Goal: Information Seeking & Learning: Learn about a topic

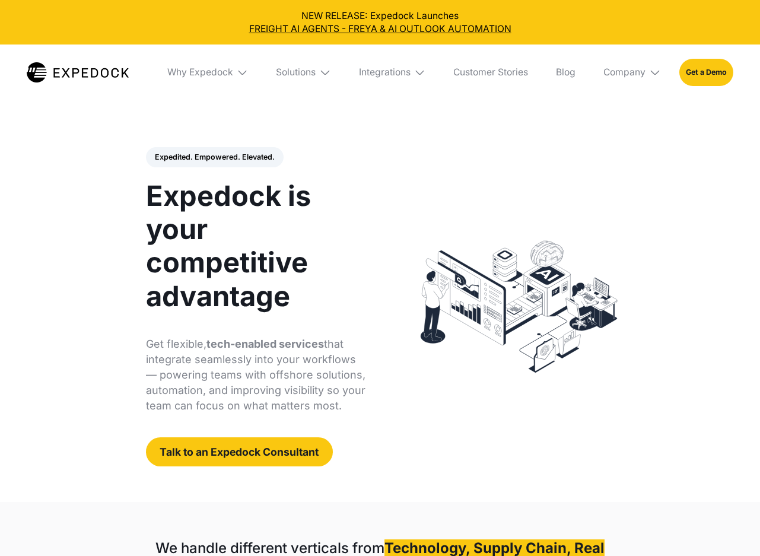
select select
click at [291, 66] on div "Solutions" at bounding box center [296, 72] width 40 height 12
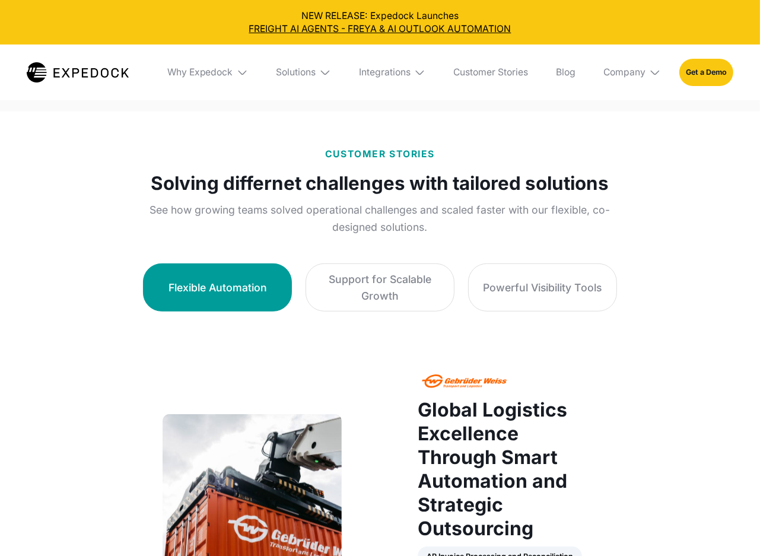
scroll to position [638, 0]
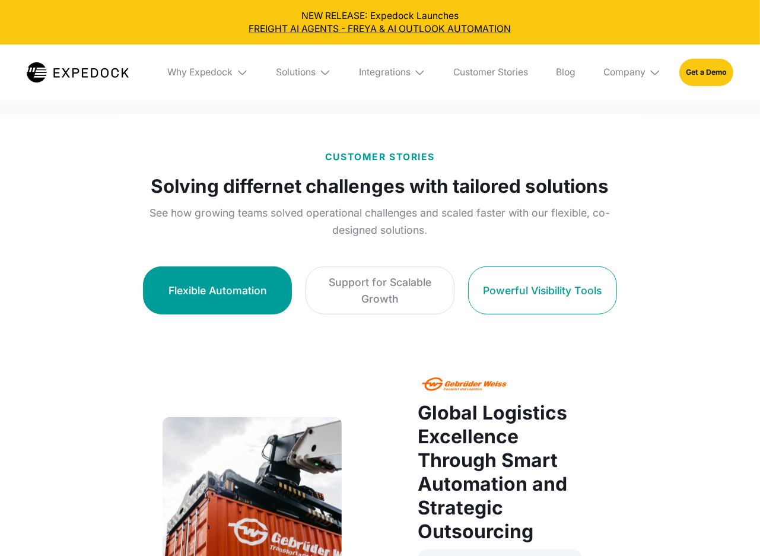
click at [532, 284] on div "Powerful Visibility Tools" at bounding box center [542, 290] width 119 height 16
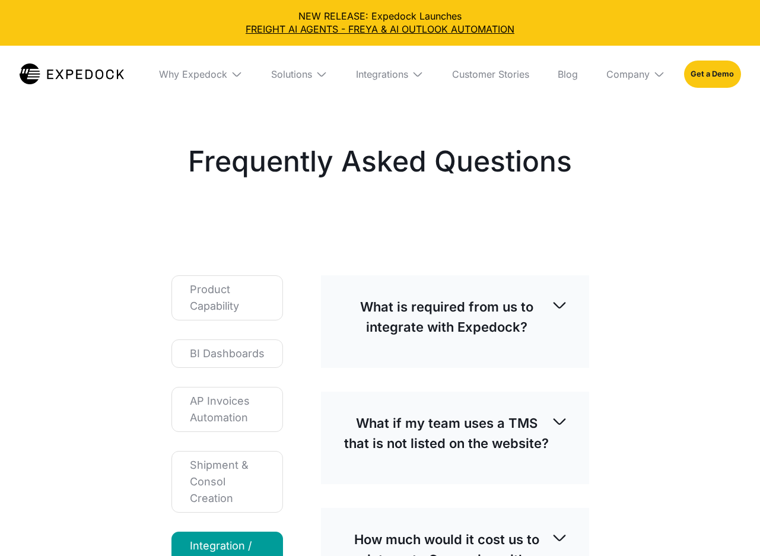
select select
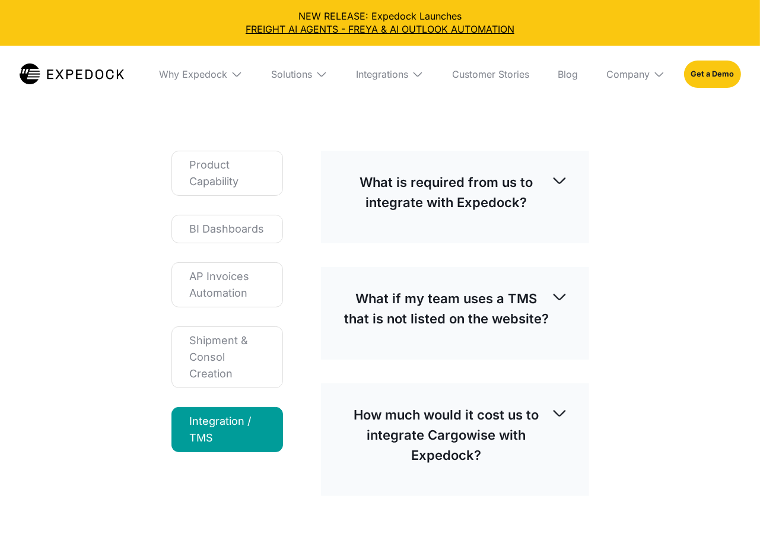
scroll to position [32, 0]
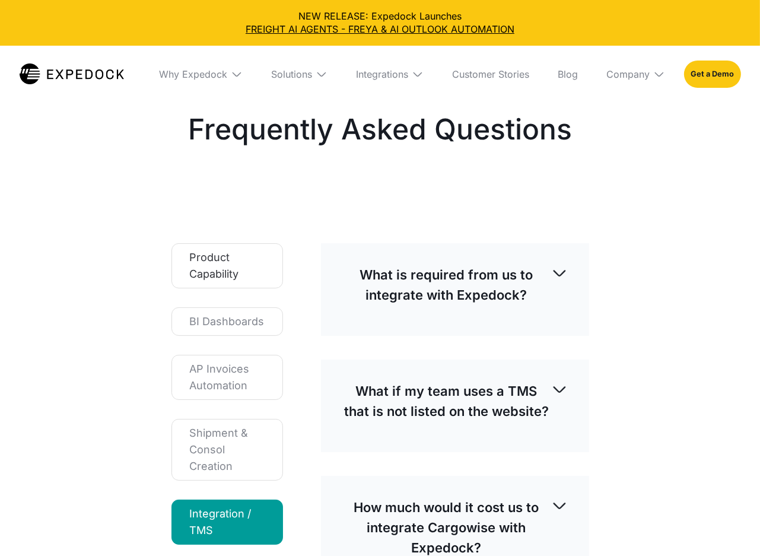
click at [222, 249] on div "Product Capability" at bounding box center [227, 265] width 75 height 33
click at [197, 252] on div "Product Capability" at bounding box center [227, 265] width 75 height 33
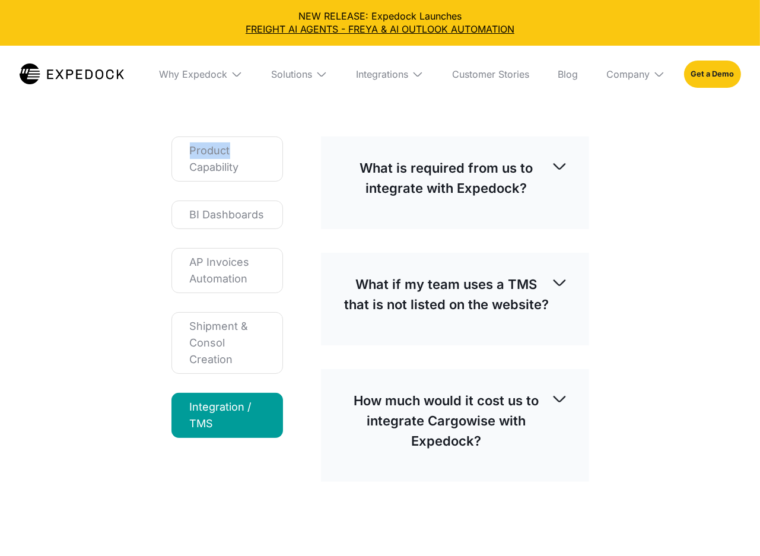
scroll to position [0, 0]
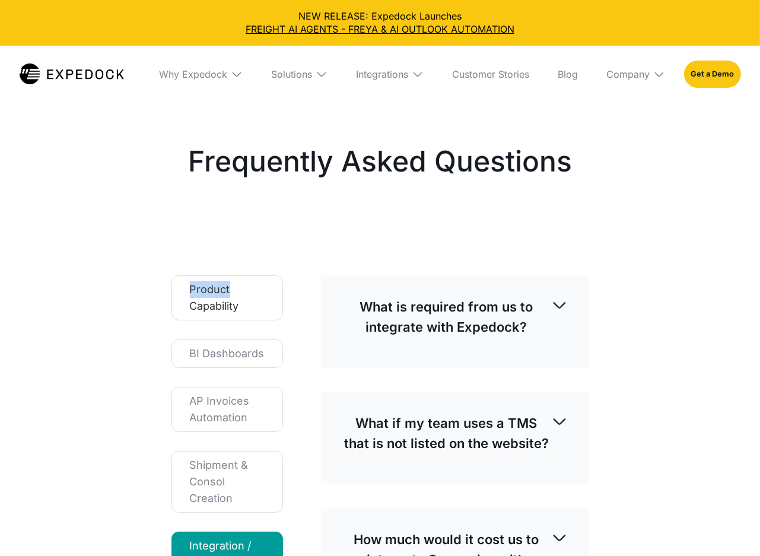
click at [240, 281] on div "Product Capability" at bounding box center [227, 297] width 75 height 33
click at [650, 74] on div "Company" at bounding box center [636, 74] width 78 height 57
click at [269, 254] on div "Product Capability BI Dashboards AP Invoices Automation Shipment & Consol Creat…" at bounding box center [380, 447] width 494 height 421
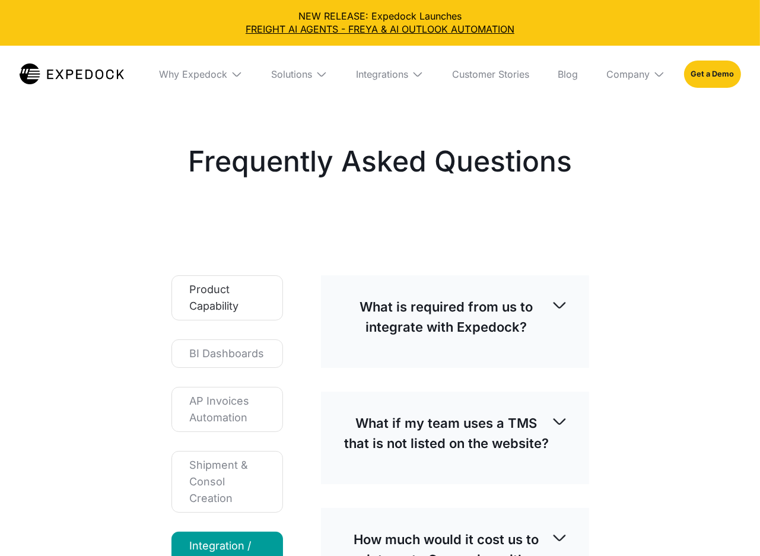
click at [152, 291] on div "Product Capability BI Dashboards AP Invoices Automation Shipment & Consol Creat…" at bounding box center [380, 447] width 494 height 421
click at [231, 293] on div "Product Capability" at bounding box center [227, 297] width 75 height 33
click at [231, 291] on div "Product Capability" at bounding box center [227, 297] width 75 height 33
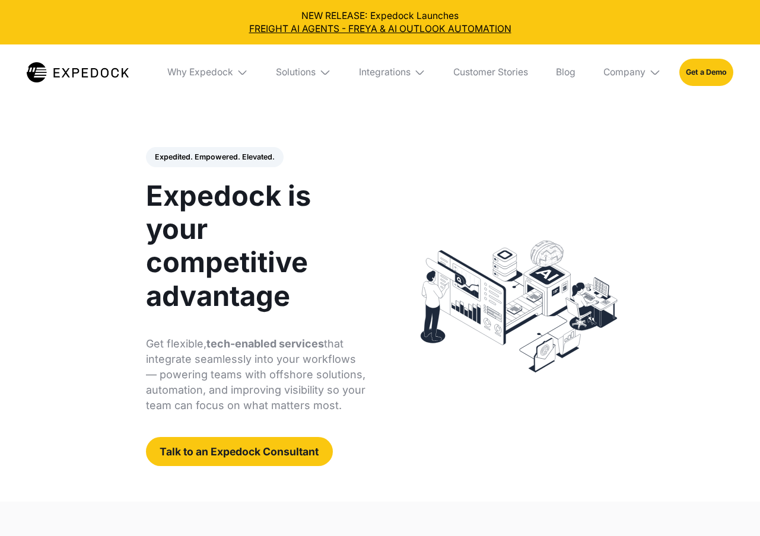
select select
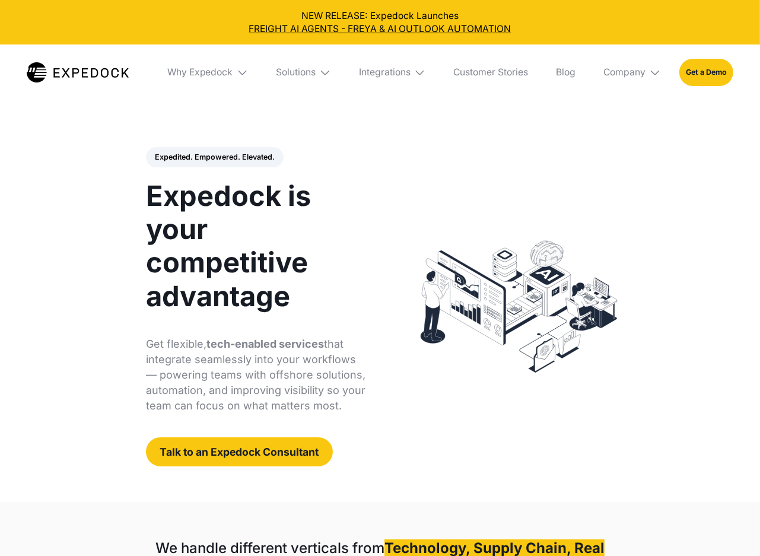
click at [309, 54] on div "Solutions" at bounding box center [303, 72] width 74 height 56
select select
